Goal: Find contact information: Find contact information

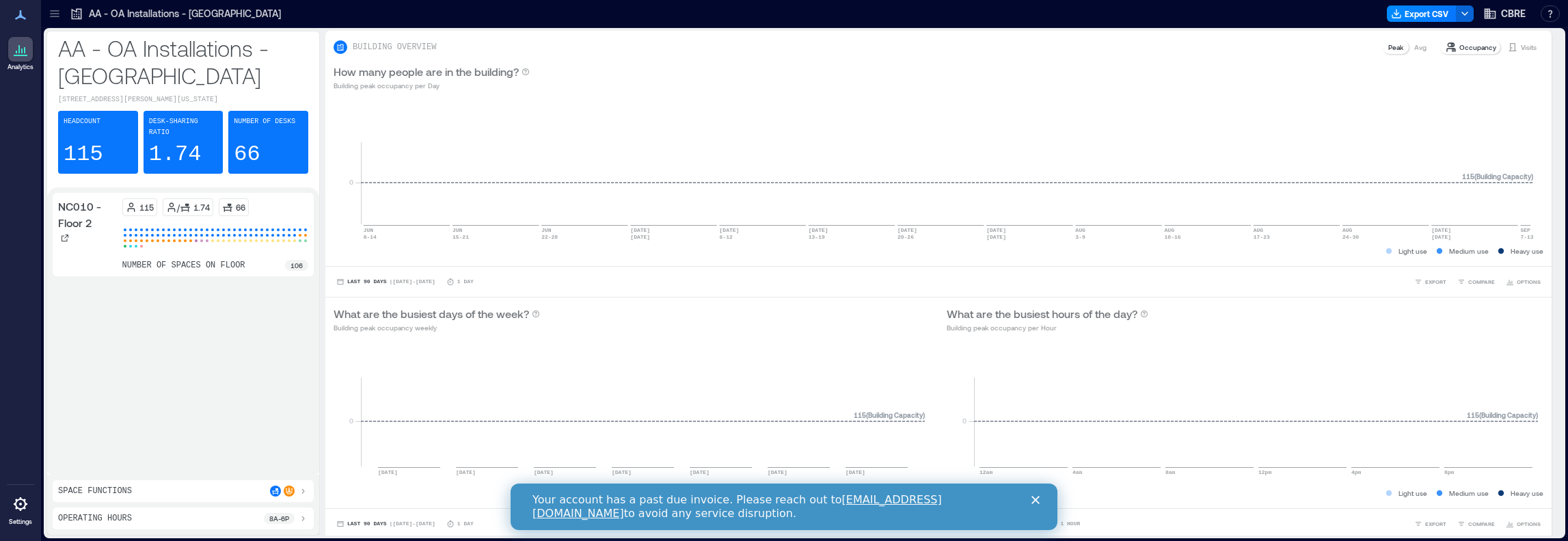
click at [56, 13] on icon at bounding box center [54, 14] width 14 height 14
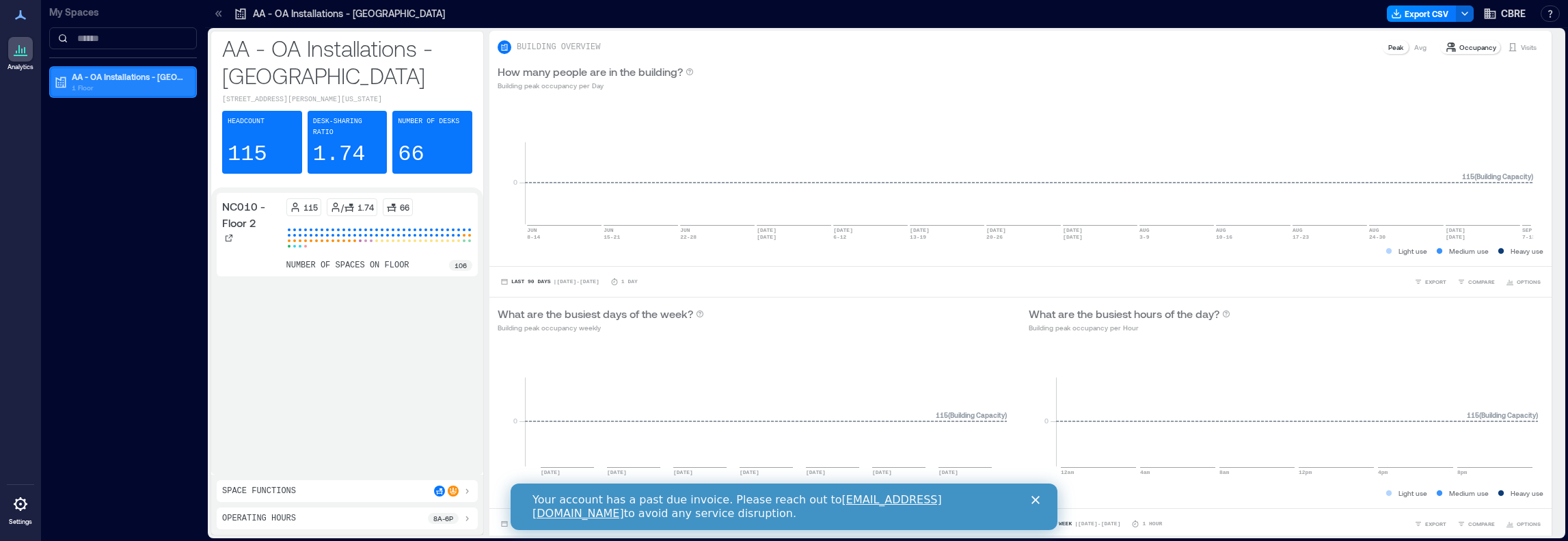
click at [99, 88] on p "1 Floor" at bounding box center [129, 88] width 115 height 11
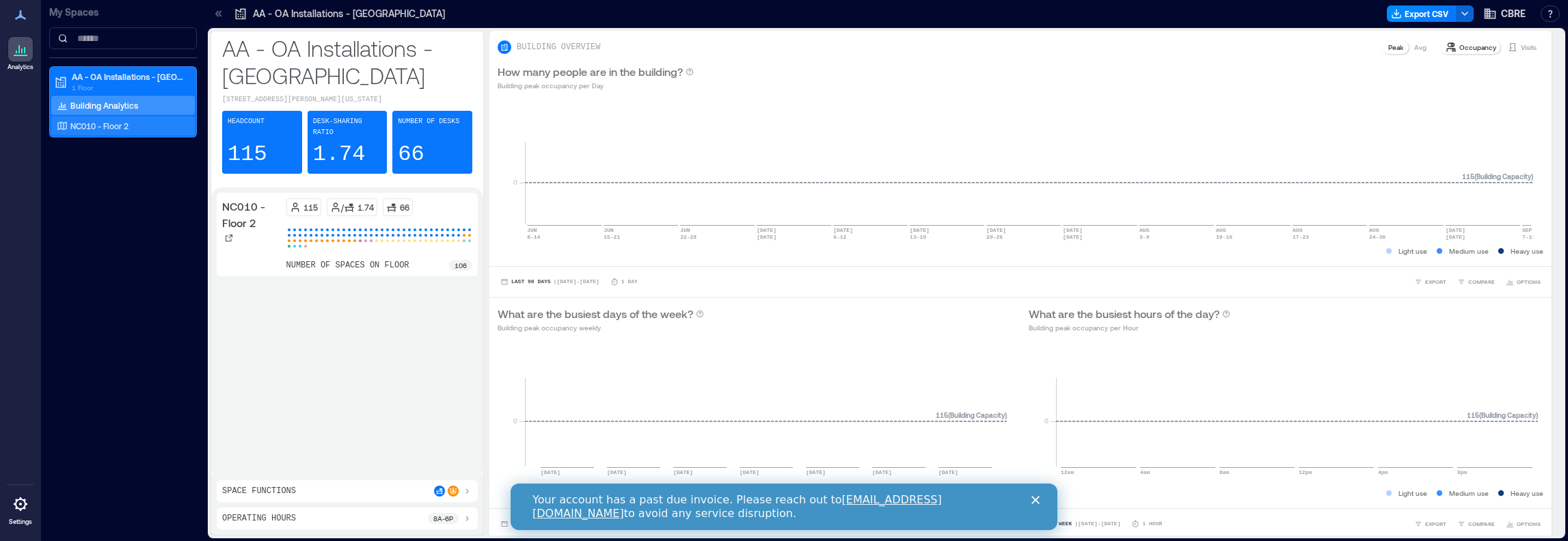
click at [138, 122] on div "NC010 - Floor 2" at bounding box center [121, 125] width 133 height 14
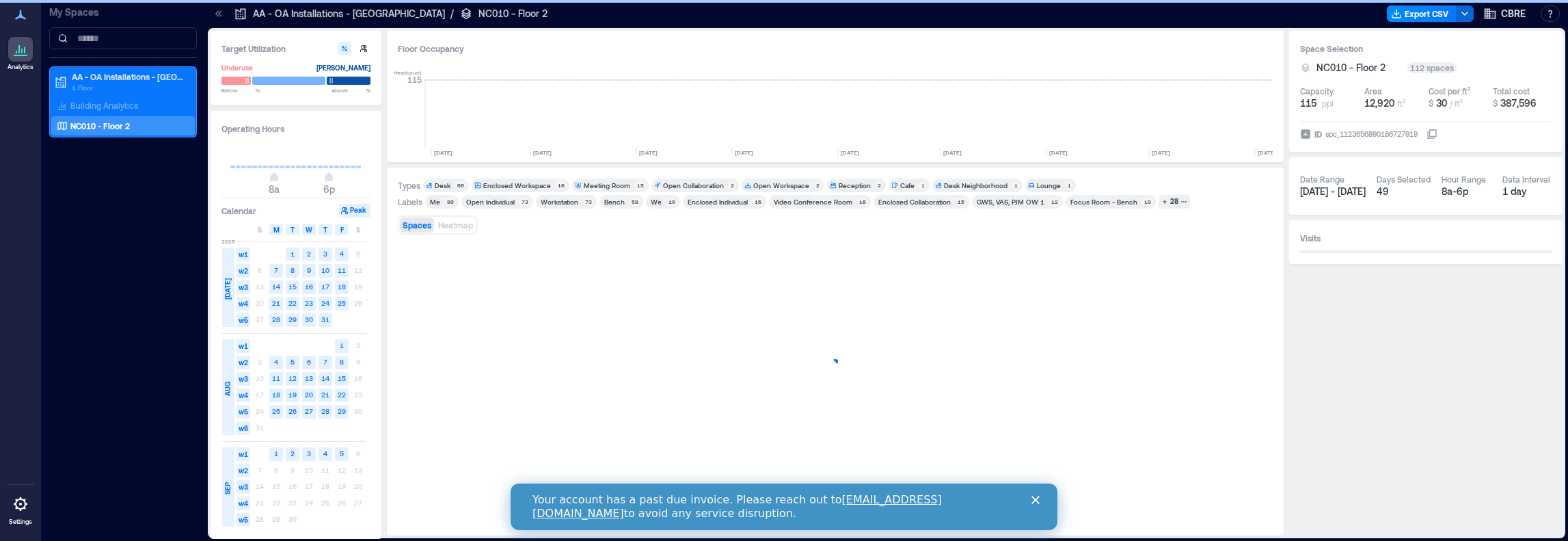
scroll to position [0, 2613]
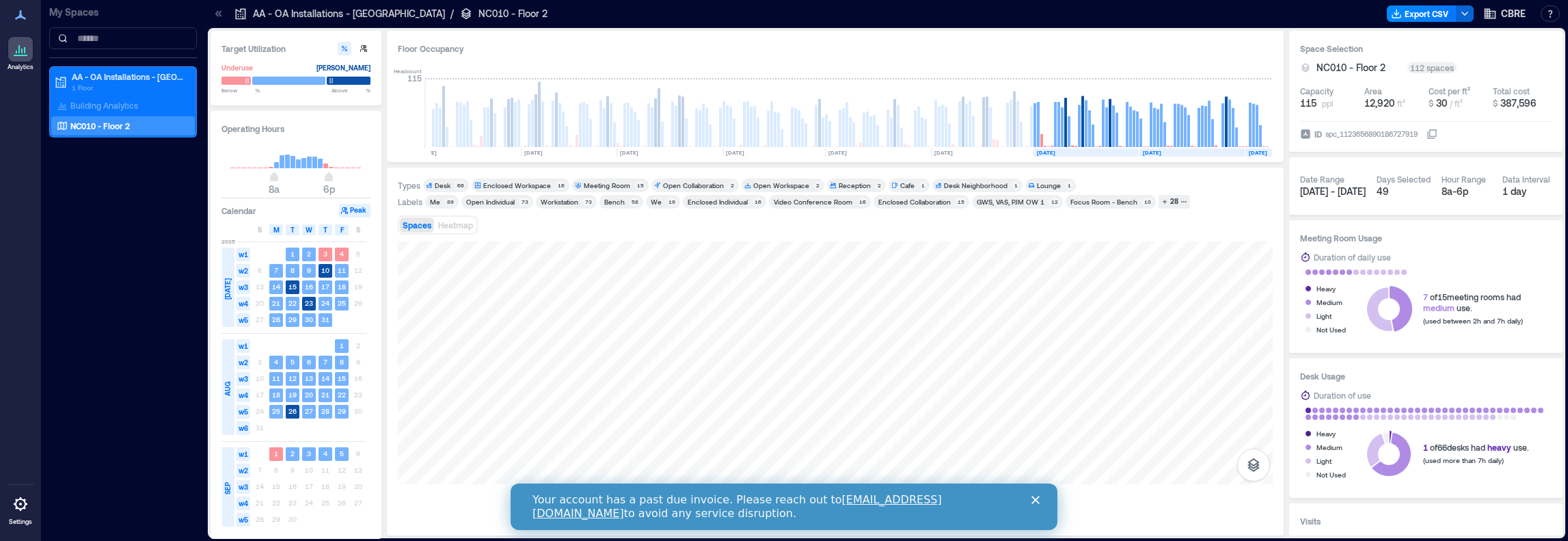
click at [891, 502] on link "[EMAIL_ADDRESS][DOMAIN_NAME]" at bounding box center [737, 506] width 409 height 26
